Goal: Task Accomplishment & Management: Use online tool/utility

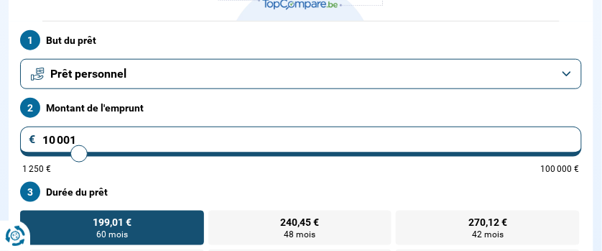
scroll to position [230, 0]
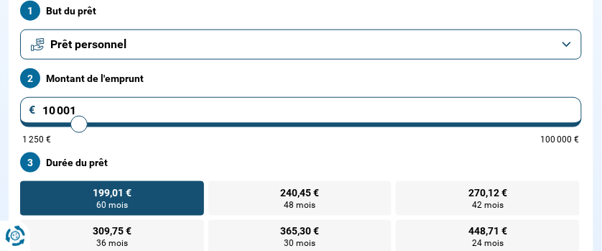
type input "9 750"
type input "9750"
type input "10 000"
type input "10000"
type input "10 250"
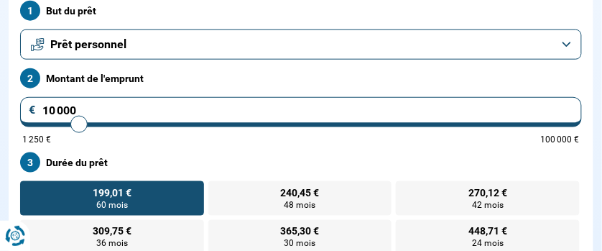
type input "10250"
type input "10 500"
type input "10500"
type input "11 000"
type input "11000"
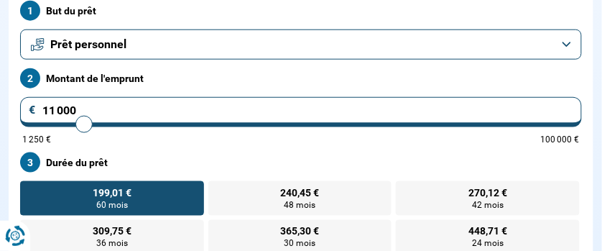
type input "11 250"
type input "11250"
type input "11 500"
type input "11500"
type input "11 750"
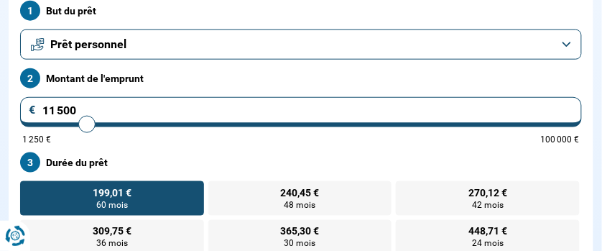
type input "11750"
type input "12 250"
type input "12250"
type input "12 500"
type input "12500"
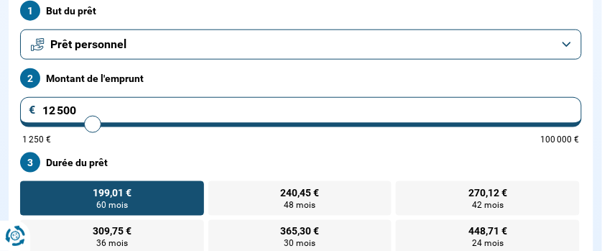
type input "12 750"
type input "12750"
type input "13 000"
type input "13000"
type input "13 250"
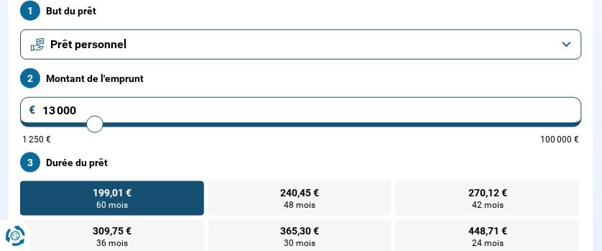
type input "13250"
type input "13 500"
type input "13500"
type input "13 750"
type input "13750"
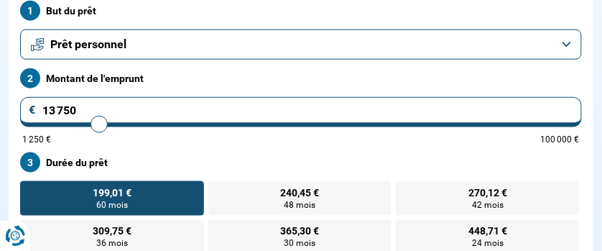
type input "14 000"
type input "14000"
type input "14 250"
type input "14250"
type input "14 750"
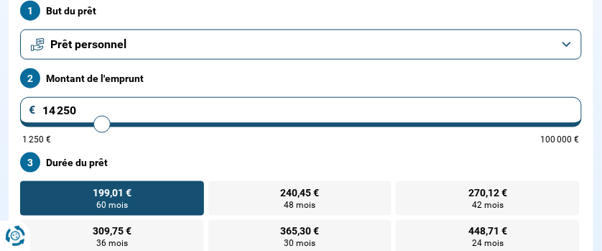
type input "14750"
type input "15 000"
type input "15000"
type input "15 250"
type input "15250"
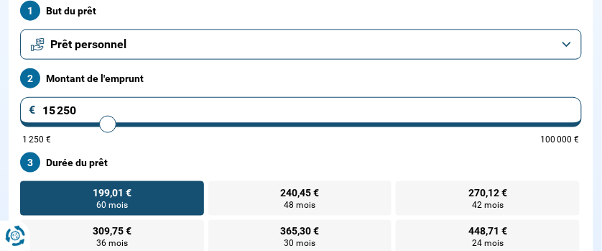
type input "15 750"
type input "15750"
type input "16 500"
type input "16500"
type input "17 000"
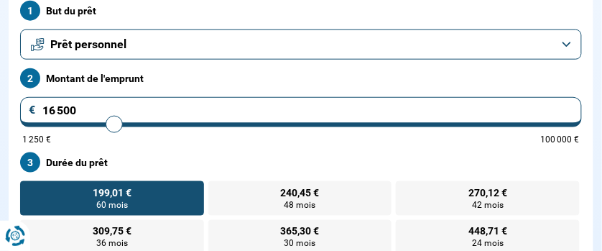
type input "17000"
type input "17 250"
type input "17250"
type input "17 750"
type input "17750"
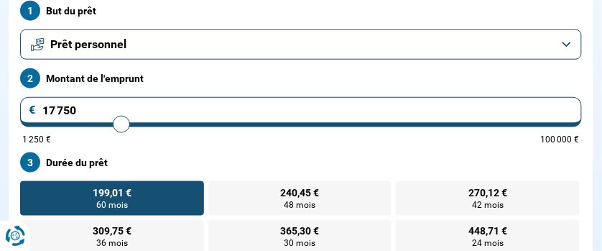
type input "18 000"
type input "18000"
type input "18 500"
type input "18500"
type input "18 750"
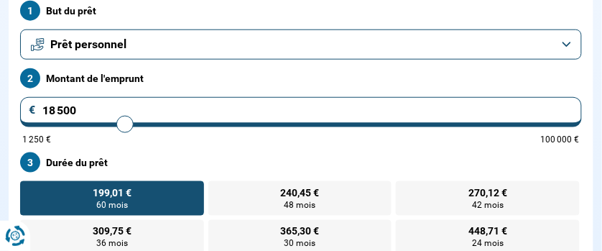
type input "18750"
type input "19 000"
type input "19000"
type input "19 250"
type input "19250"
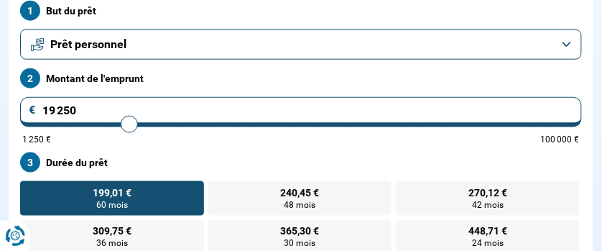
type input "19 500"
type input "19500"
type input "19 750"
type input "19750"
type input "20 000"
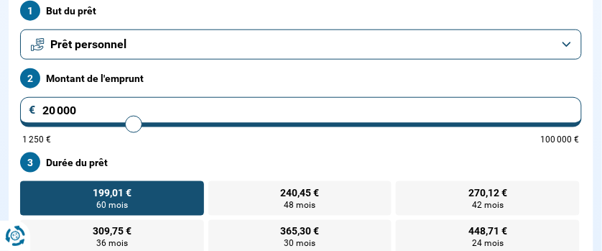
drag, startPoint x: 76, startPoint y: 123, endPoint x: 132, endPoint y: 129, distance: 56.3
type input "20000"
click at [132, 126] on input "range" at bounding box center [300, 124] width 557 height 3
radio input "false"
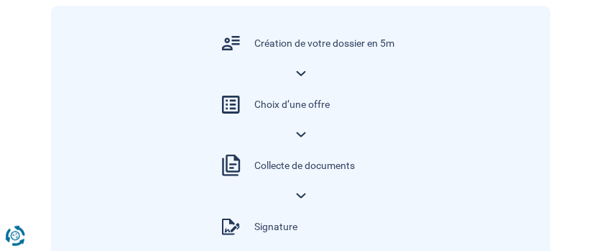
scroll to position [891, 0]
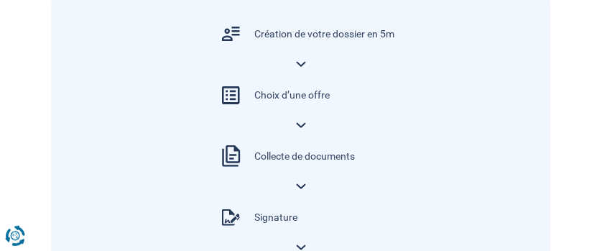
click at [300, 118] on div "Choix d’une offre" at bounding box center [300, 95] width 187 height 47
click at [294, 92] on div "Choix d’une offre" at bounding box center [291, 95] width 75 height 14
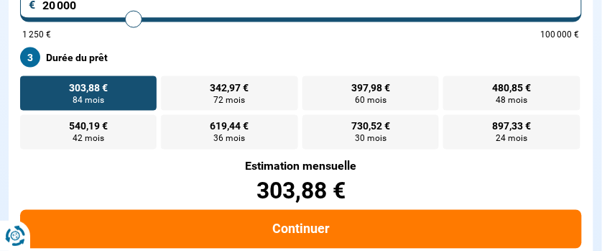
scroll to position [317, 0]
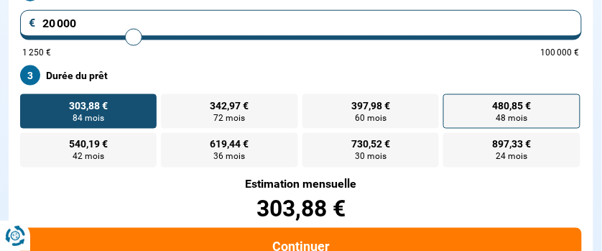
click at [512, 108] on span "480,85 €" at bounding box center [511, 106] width 39 height 10
click at [452, 103] on input "480,85 € 48 mois" at bounding box center [447, 98] width 9 height 9
radio input "true"
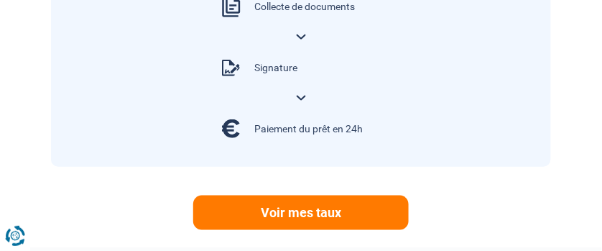
scroll to position [1063, 0]
